Goal: Transaction & Acquisition: Purchase product/service

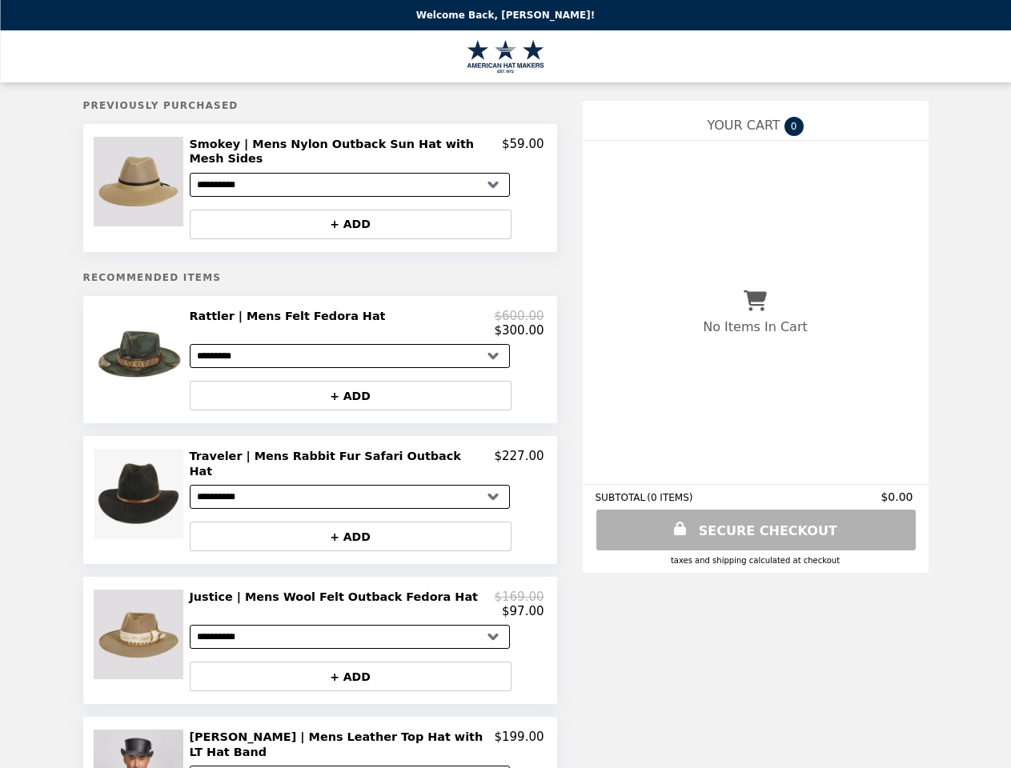
click at [142, 183] on img at bounding box center [141, 182] width 94 height 90
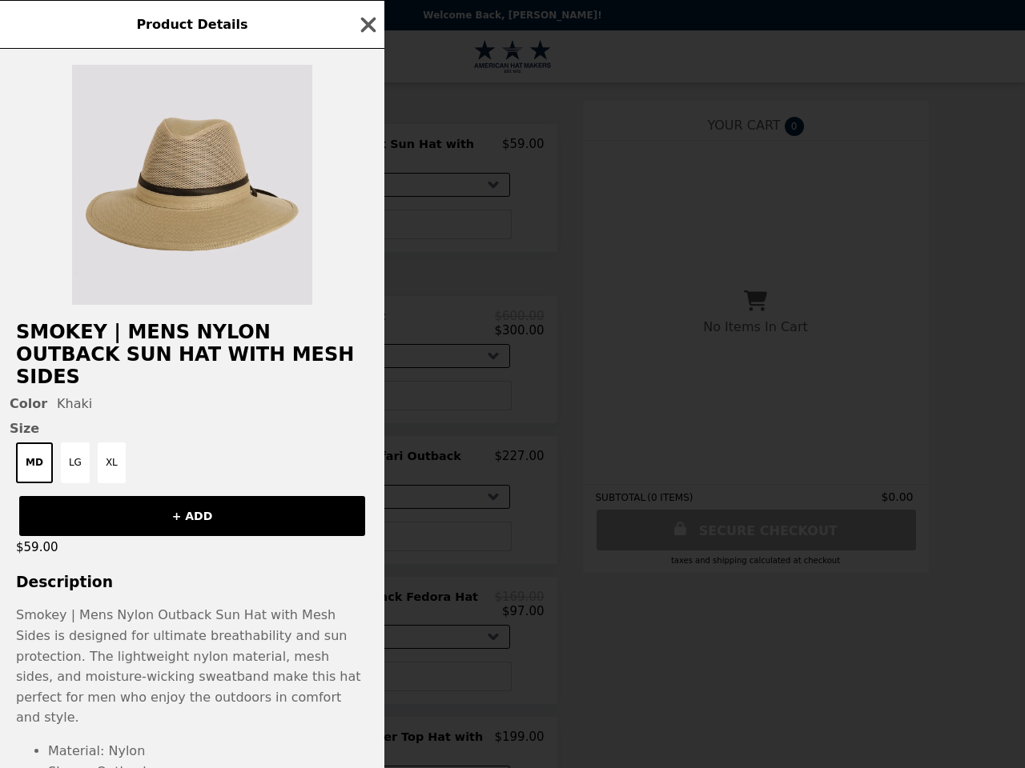
click at [352, 212] on div "Product Details Smokey | Mens Nylon Outback Sun Hat with Mesh Sides Color Khaki…" at bounding box center [512, 384] width 1025 height 768
click at [142, 351] on h2 "Smokey | Mens Nylon Outback Sun Hat with Mesh Sides" at bounding box center [192, 354] width 384 height 67
click at [367, 315] on div "Smokey | Mens Nylon Outback Sun Hat with Mesh Sides Color Khaki Size MD LG XL +…" at bounding box center [192, 409] width 384 height 720
click at [352, 388] on div "Product Details Smokey | Mens Nylon Outback Sun Hat with Mesh Sides Color Khaki…" at bounding box center [512, 384] width 1025 height 768
click at [142, 496] on button "+ ADD" at bounding box center [192, 516] width 346 height 40
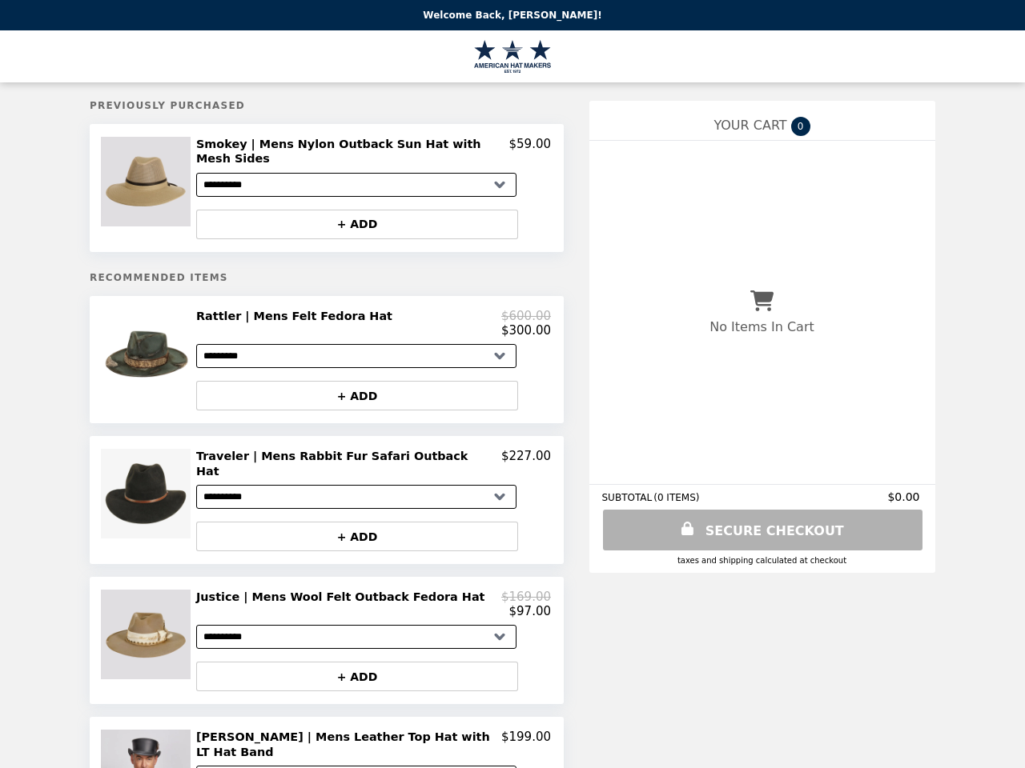
click at [367, 450] on h2 "Traveler | Mens Rabbit Fur Safari Outback Hat" at bounding box center [348, 464] width 305 height 30
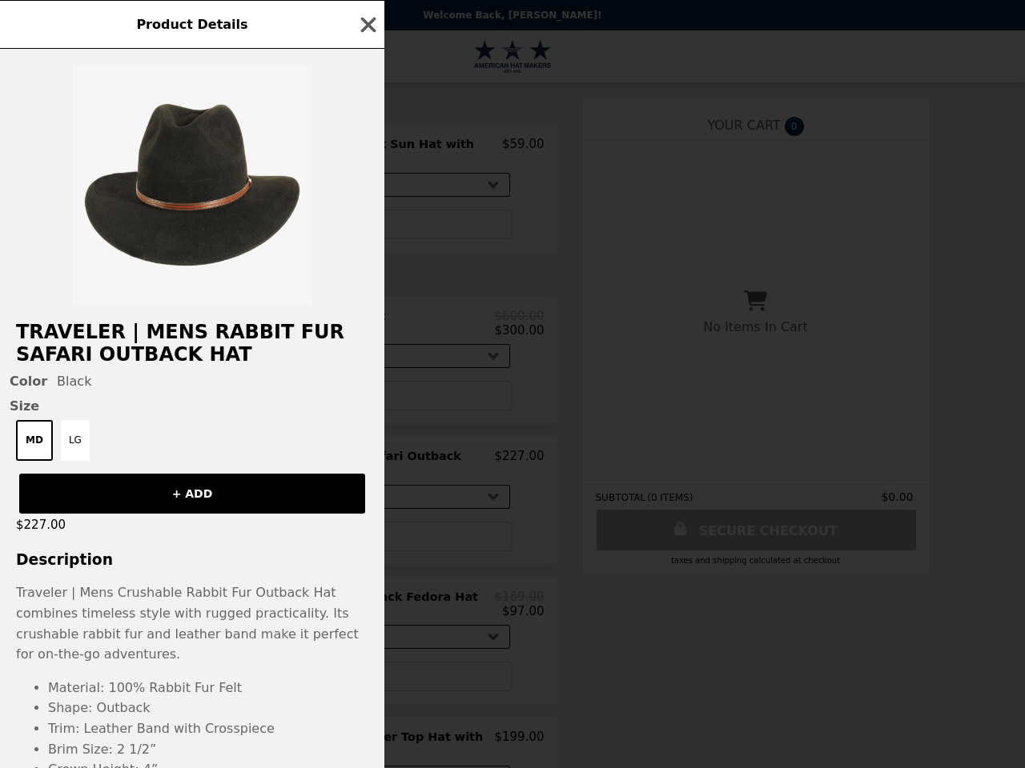
click at [352, 516] on div "Product Details Traveler | Mens Rabbit Fur Safari Outback Hat Color Black Size …" at bounding box center [512, 384] width 1025 height 768
click at [142, 621] on p "Traveler | Mens Crushable Rabbit Fur Outback Hat combines timeless style with r…" at bounding box center [192, 624] width 352 height 82
